Goal: Task Accomplishment & Management: Use online tool/utility

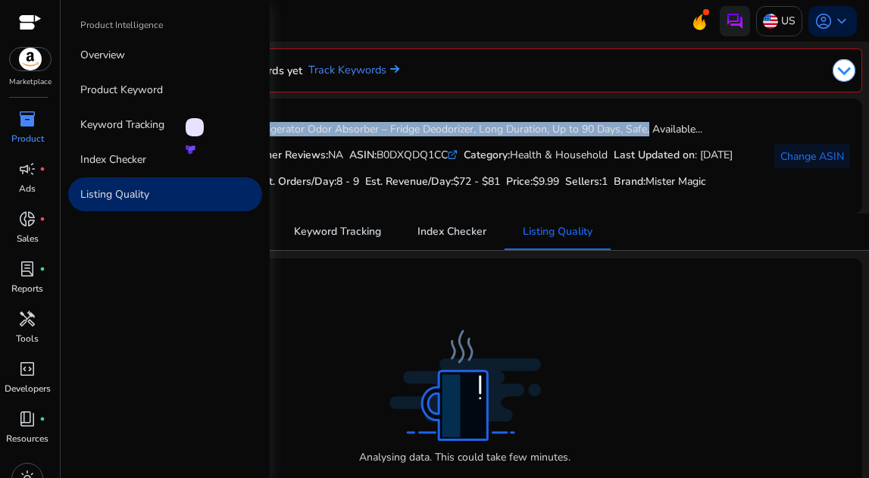
click at [24, 127] on span "inventory_2" at bounding box center [27, 119] width 18 height 18
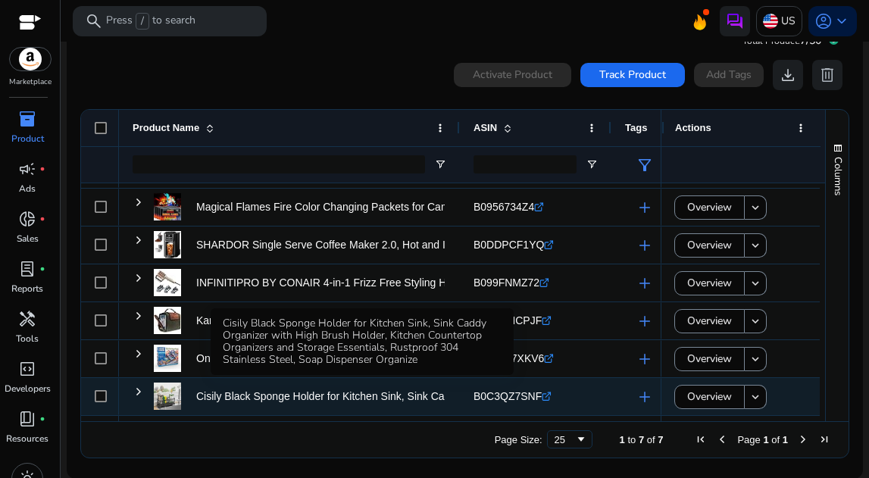
click at [387, 402] on p "Cisily Black Sponge Holder for Kitchen Sink, Sink Caddy Organizer..." at bounding box center [357, 396] width 323 height 31
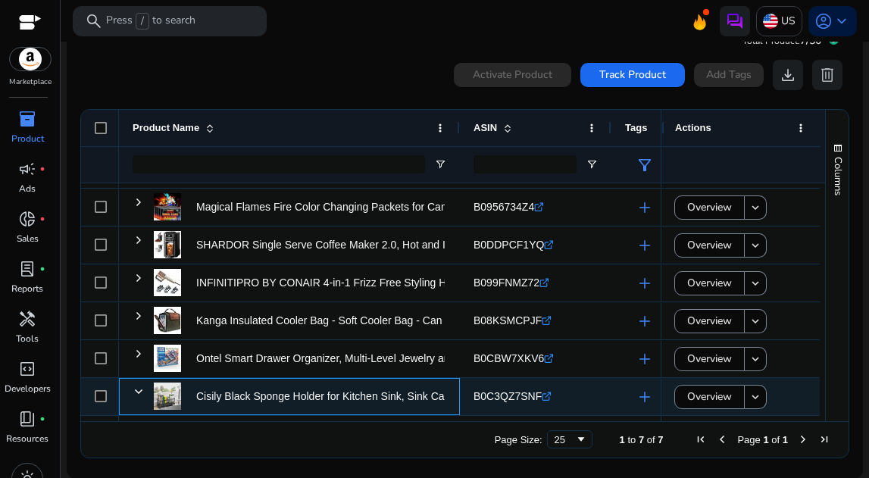
click at [301, 393] on p "Cisily Black Sponge Holder for Kitchen Sink, Sink Caddy Organizer..." at bounding box center [357, 396] width 323 height 31
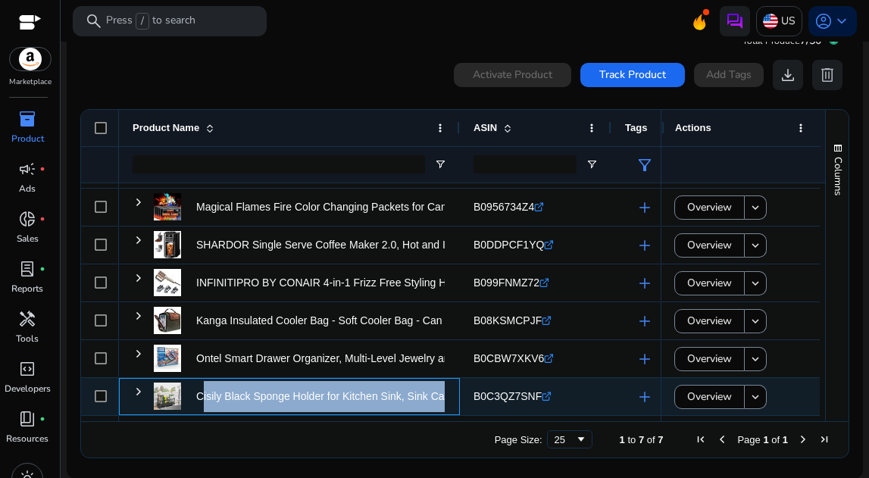
click at [302, 394] on p "Cisily Black Sponge Holder for Kitchen Sink, Sink Caddy Organizer..." at bounding box center [357, 396] width 323 height 31
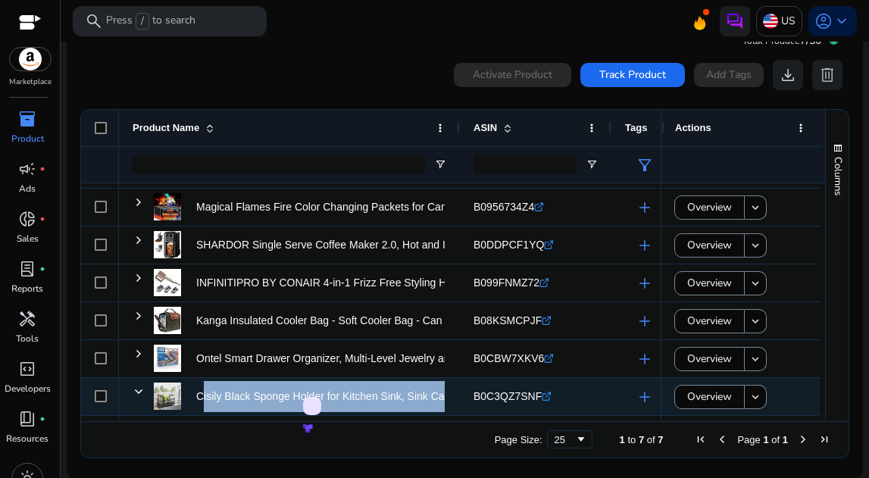
click at [710, 404] on span "Overview" at bounding box center [709, 396] width 45 height 31
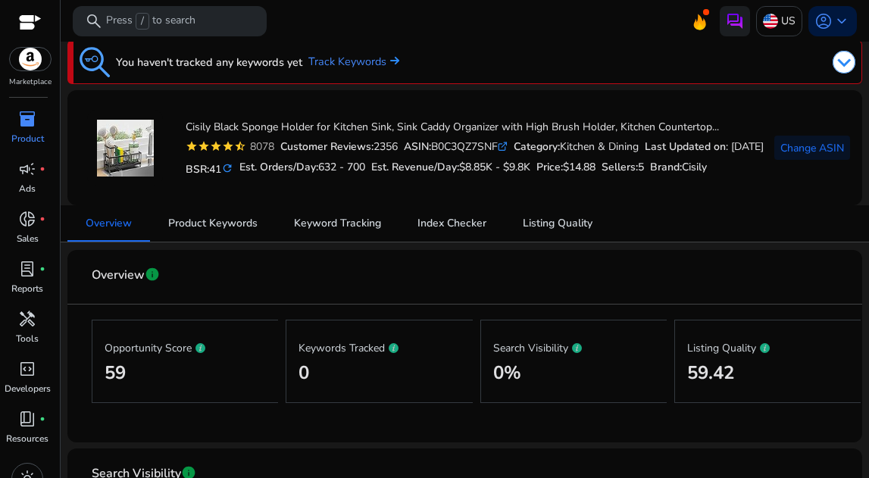
click at [460, 139] on div "ASIN: B0C3QZ7SNF .st0{fill:#2c8af8}" at bounding box center [456, 147] width 104 height 16
copy div "B0C3QZ7SNF"
click at [697, 155] on div "star star star star star_half 8078 Customer Reviews: 2356 ASIN: B0C3QZ7SNF .st0…" at bounding box center [475, 147] width 578 height 16
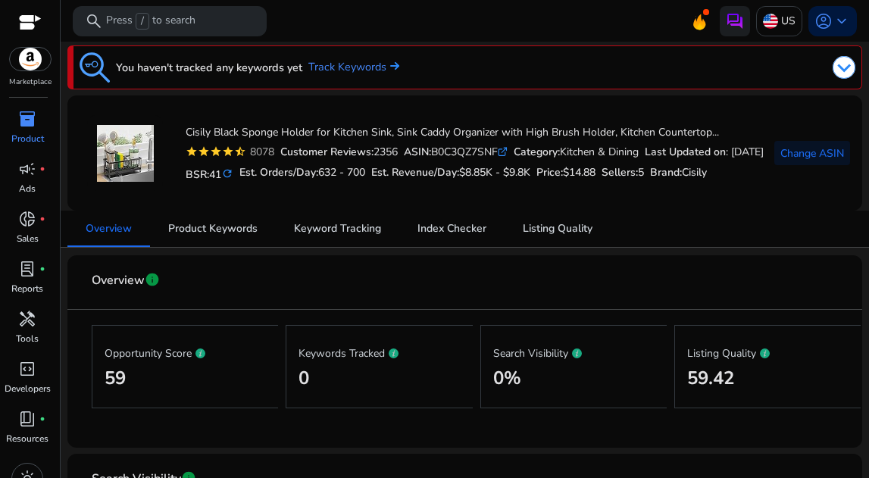
click at [455, 144] on div "ASIN: B0C3QZ7SNF .st0{fill:#2c8af8}" at bounding box center [456, 152] width 104 height 16
copy div "B0C3QZ7SNF"
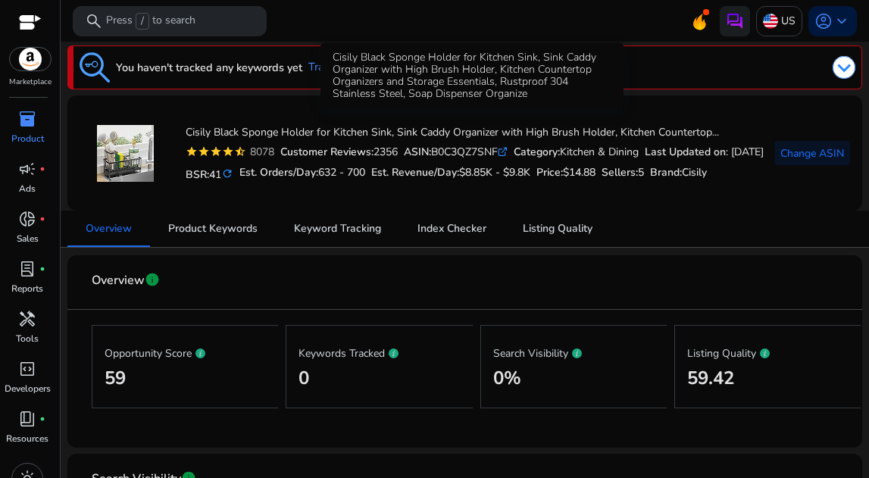
click at [520, 81] on div "Cisily Black Sponge Holder for Kitchen Sink, Sink Caddy Organizer with High Bru…" at bounding box center [472, 75] width 303 height 67
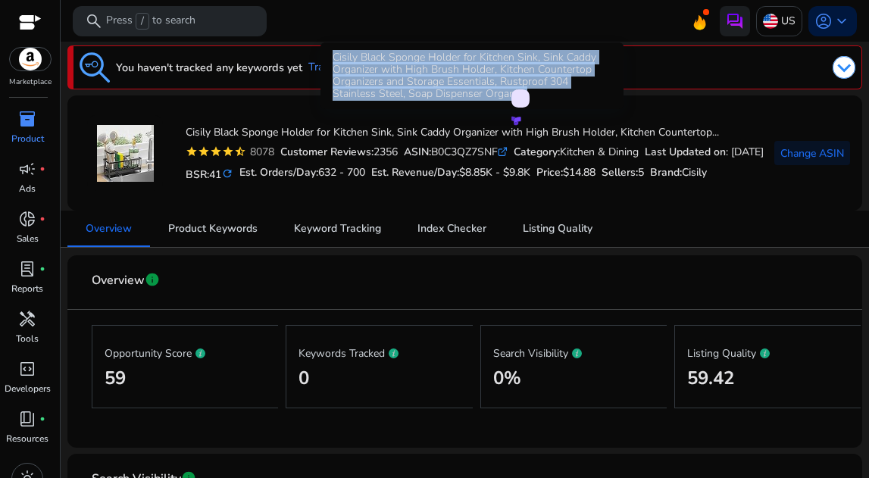
click at [520, 81] on div "Cisily Black Sponge Holder for Kitchen Sink, Sink Caddy Organizer with High Bru…" at bounding box center [472, 75] width 303 height 67
copy div "Cisily Black Sponge Holder for Kitchen Sink, Sink Caddy Organizer with High Bru…"
